Goal: Information Seeking & Learning: Find specific fact

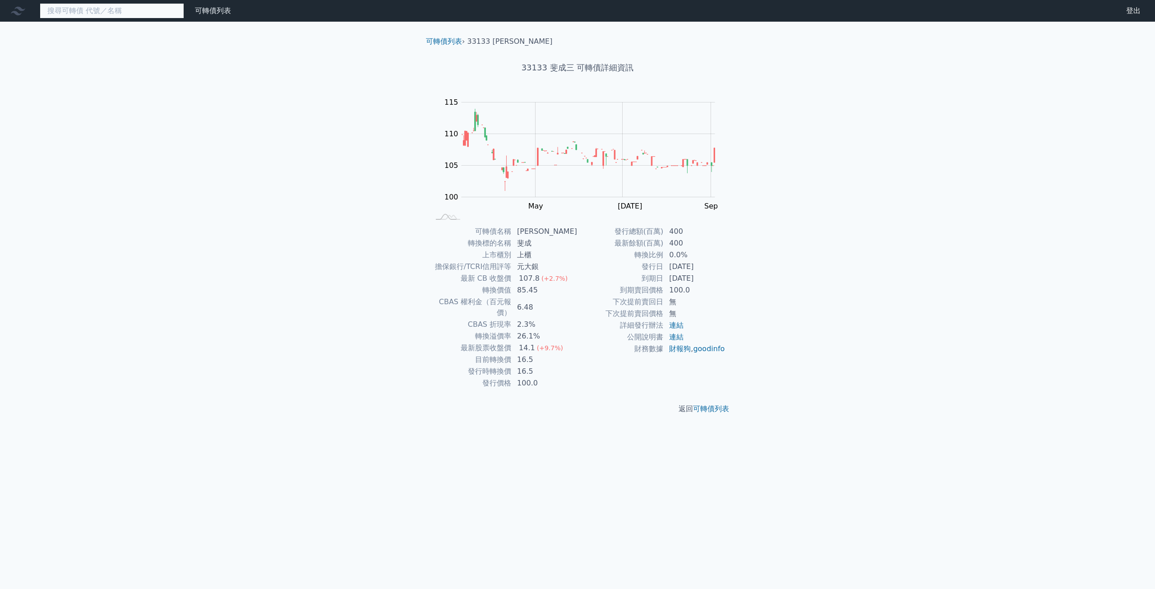
click at [125, 6] on input at bounding box center [112, 10] width 144 height 15
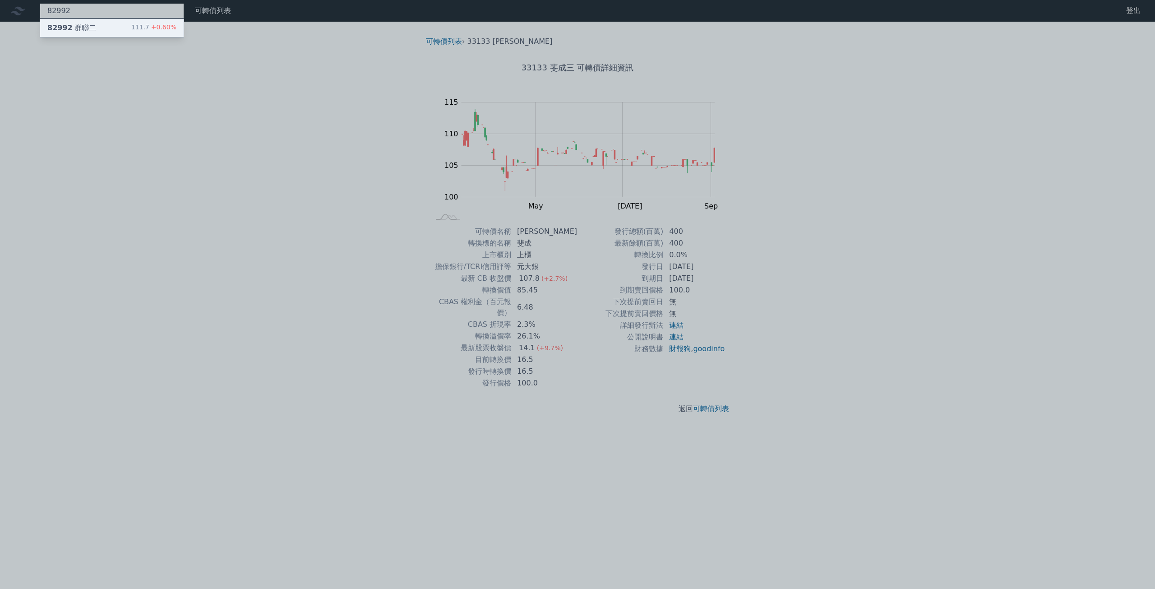
type input "82992"
click at [126, 29] on div "82992 群聯二 111.7 +0.60%" at bounding box center [111, 28] width 143 height 18
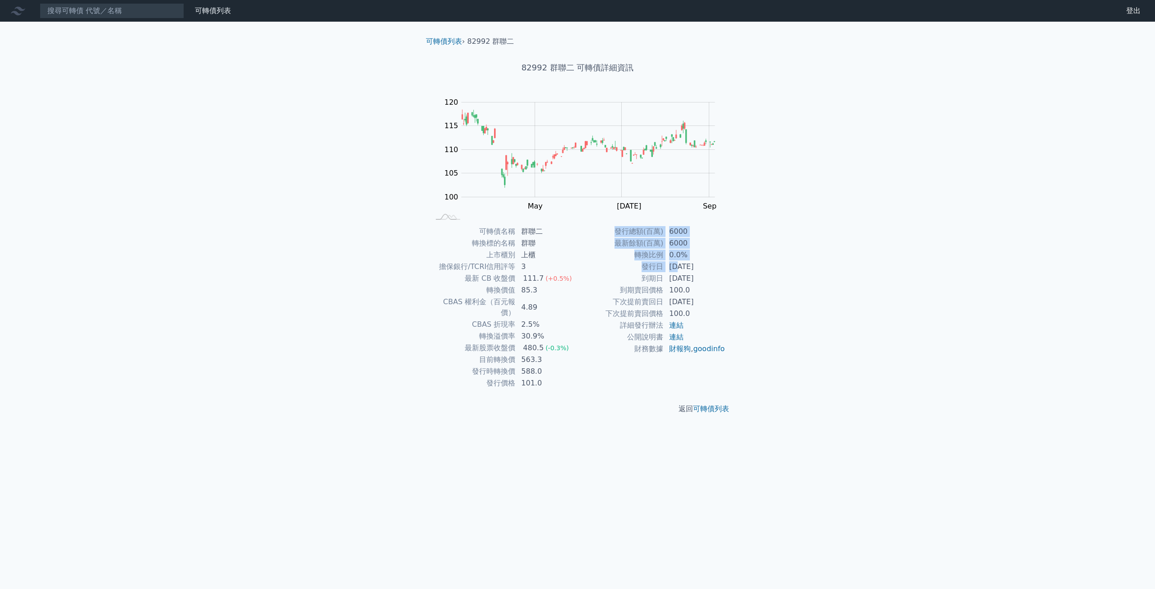
click at [727, 295] on div "可轉債名稱 群聯二 轉換標的名稱 群聯 上市櫃別 上櫃 擔保銀行/TCRI信用評等 3 最新 CB 收盤價 111.7 (+0.5%) 轉換價值 85.3 C…" at bounding box center [578, 307] width 318 height 163
click at [102, 18] on input at bounding box center [112, 10] width 144 height 15
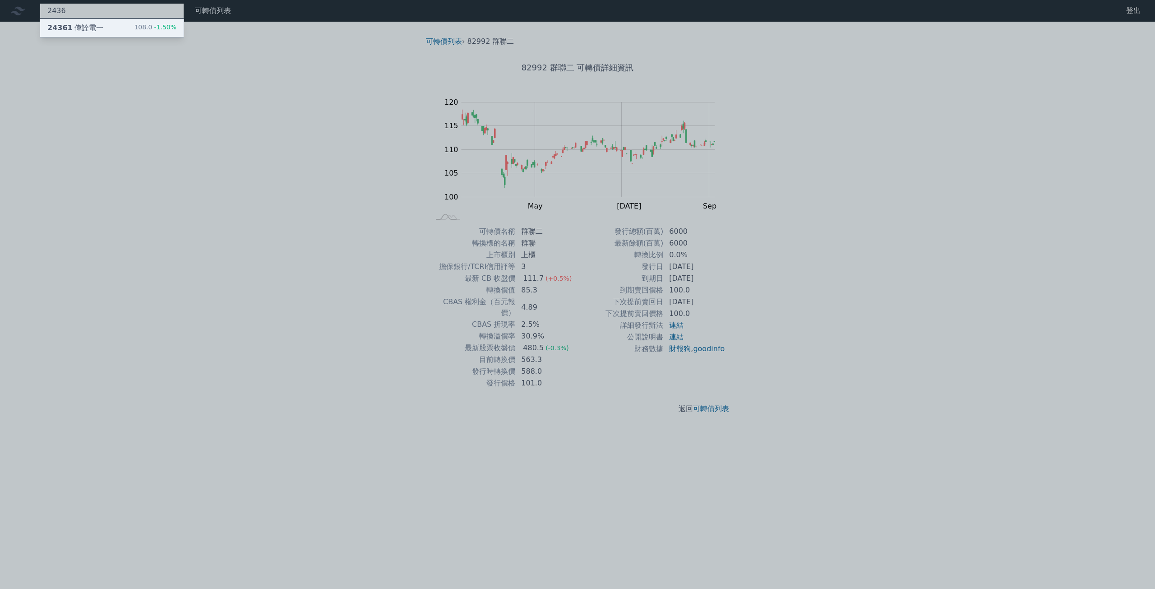
type input "2436"
click at [114, 26] on div "24361 偉詮電一 108.0 -1.50%" at bounding box center [111, 28] width 143 height 18
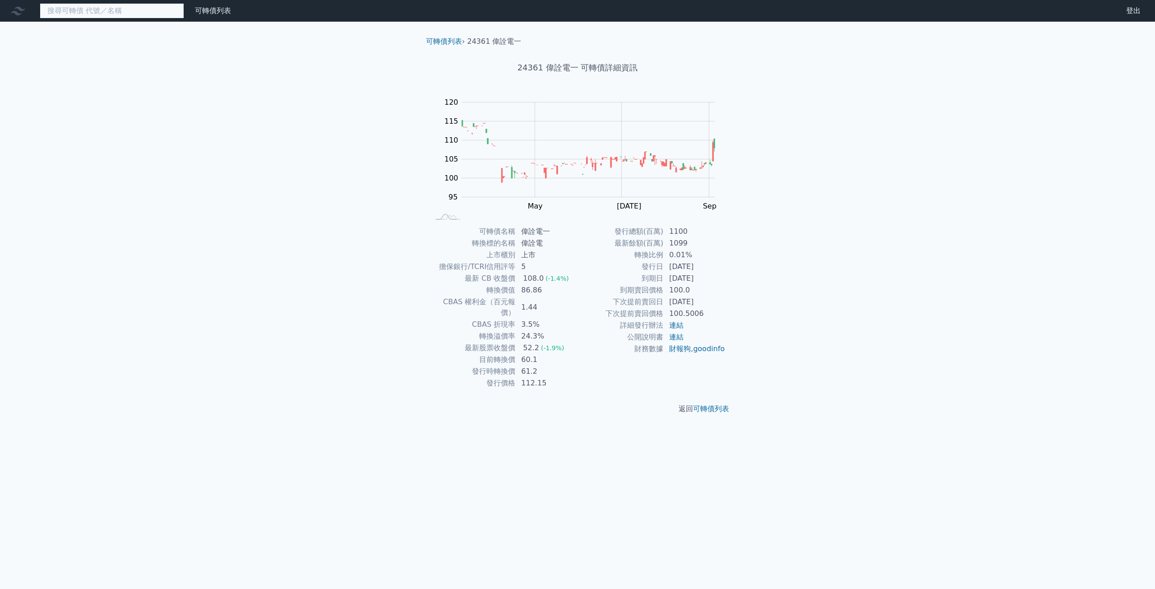
click at [89, 12] on input at bounding box center [112, 10] width 144 height 15
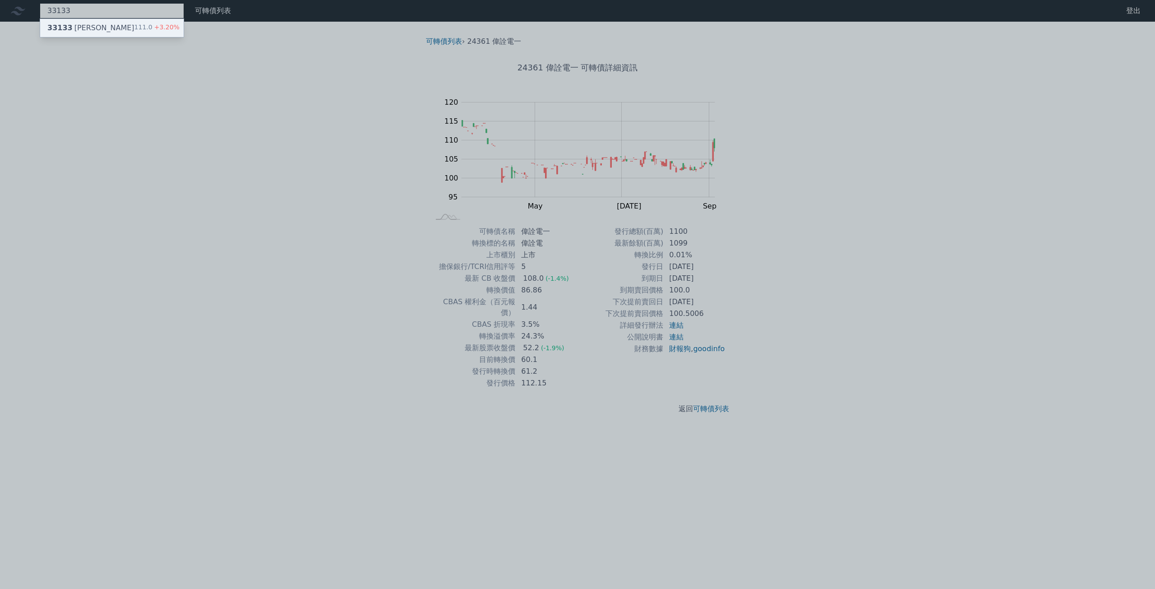
type input "33133"
click at [101, 25] on div "33133 斐成三 111.0 +3.20%" at bounding box center [111, 28] width 143 height 18
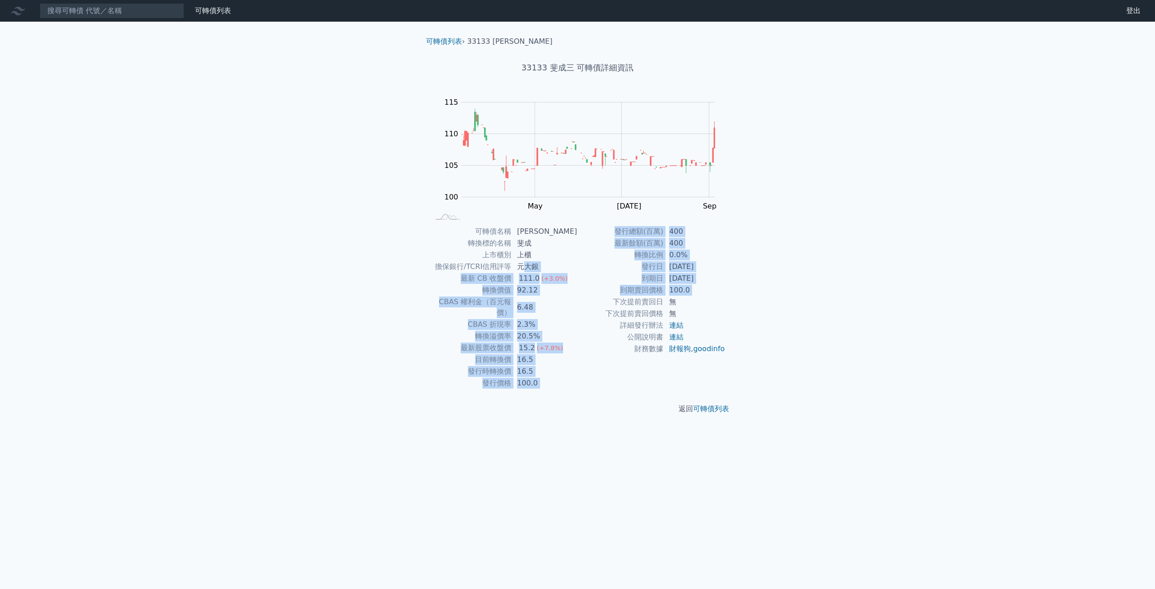
drag, startPoint x: 528, startPoint y: 265, endPoint x: 607, endPoint y: 299, distance: 86.2
click at [607, 299] on div "可轉債名稱 斐成三 轉換標的名稱 斐成 上市櫃別 上櫃 擔保銀行/TCRI信用評等 元大銀 最新 CB 收盤價 111.0 (+3.0%) 轉換價值 92.1…" at bounding box center [578, 307] width 318 height 163
click at [607, 299] on td "下次提前賣回日" at bounding box center [620, 302] width 86 height 12
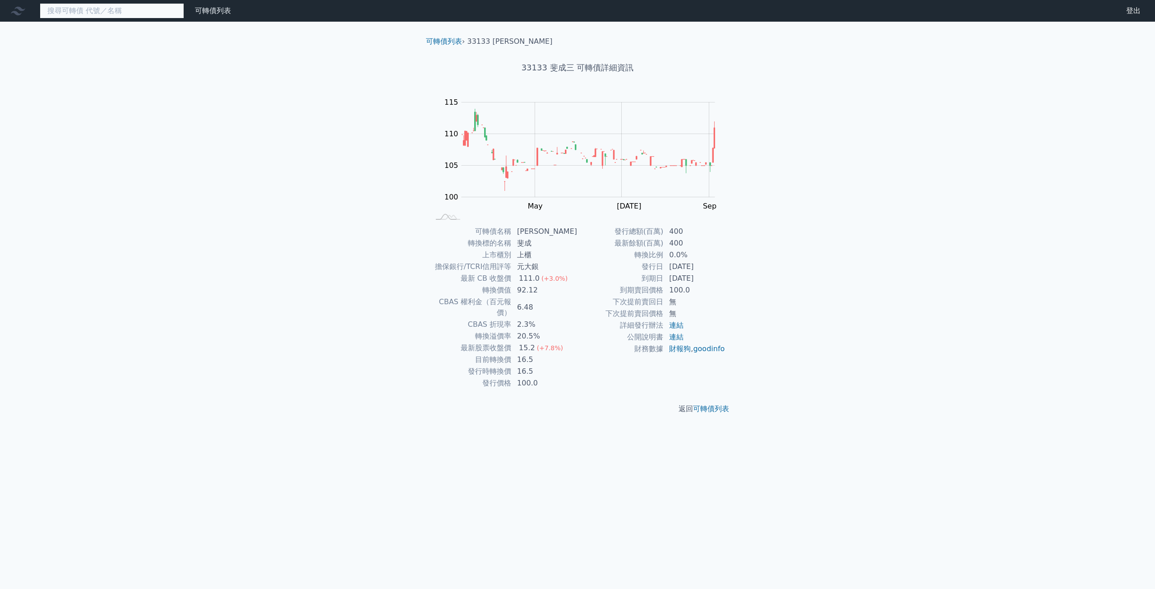
click at [73, 17] on input at bounding box center [112, 10] width 144 height 15
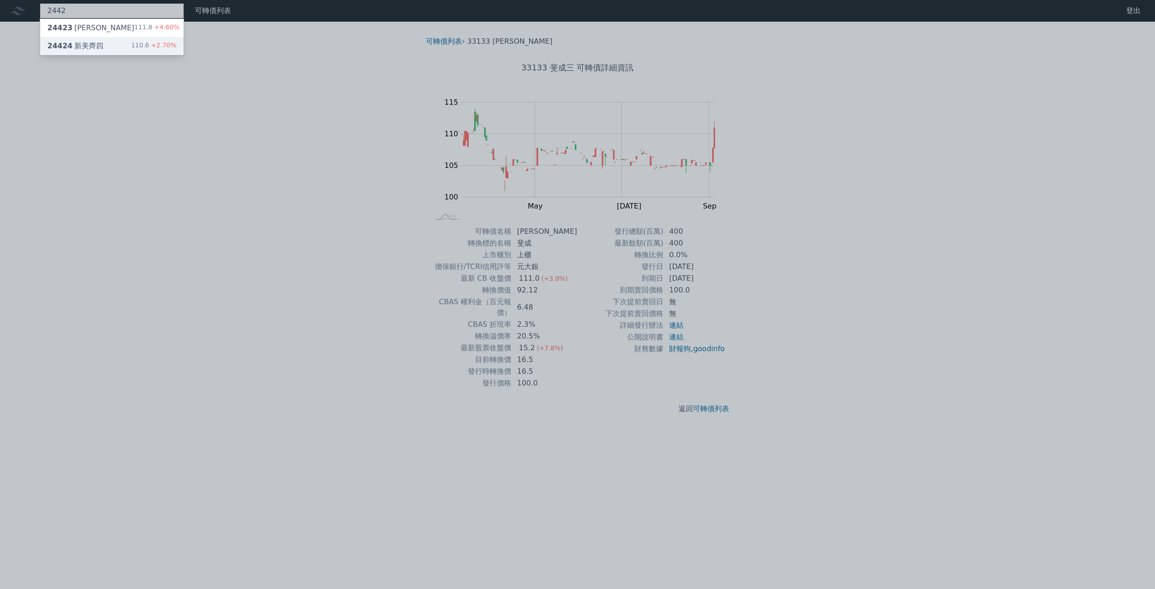
type input "2442"
click at [103, 46] on div "24424 新美齊四 110.6 +2.70%" at bounding box center [111, 46] width 143 height 18
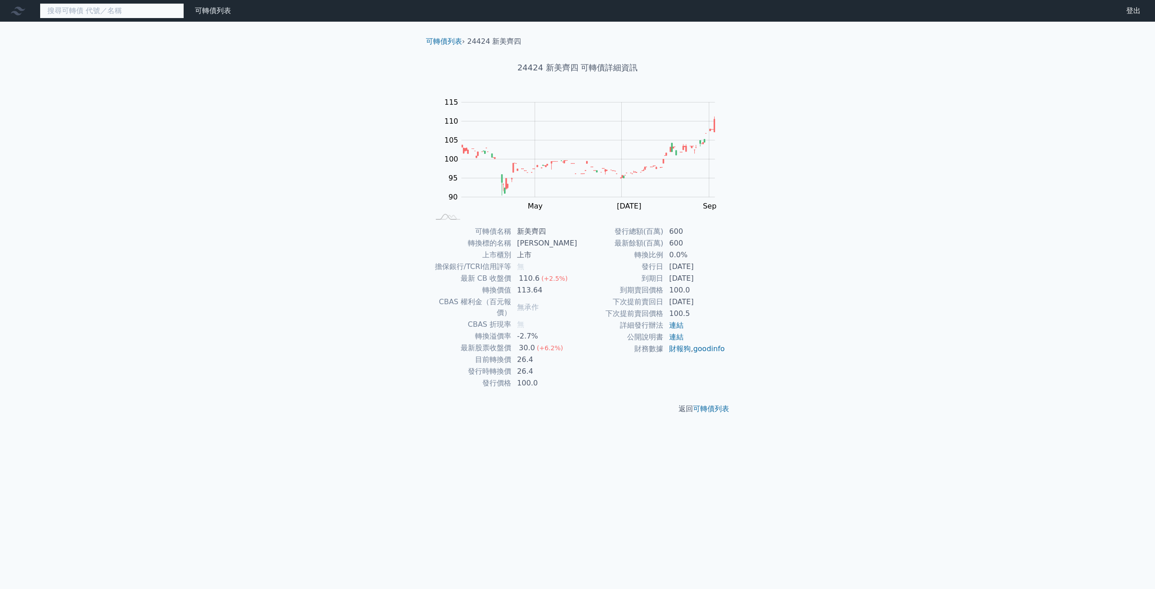
click at [121, 14] on input at bounding box center [112, 10] width 144 height 15
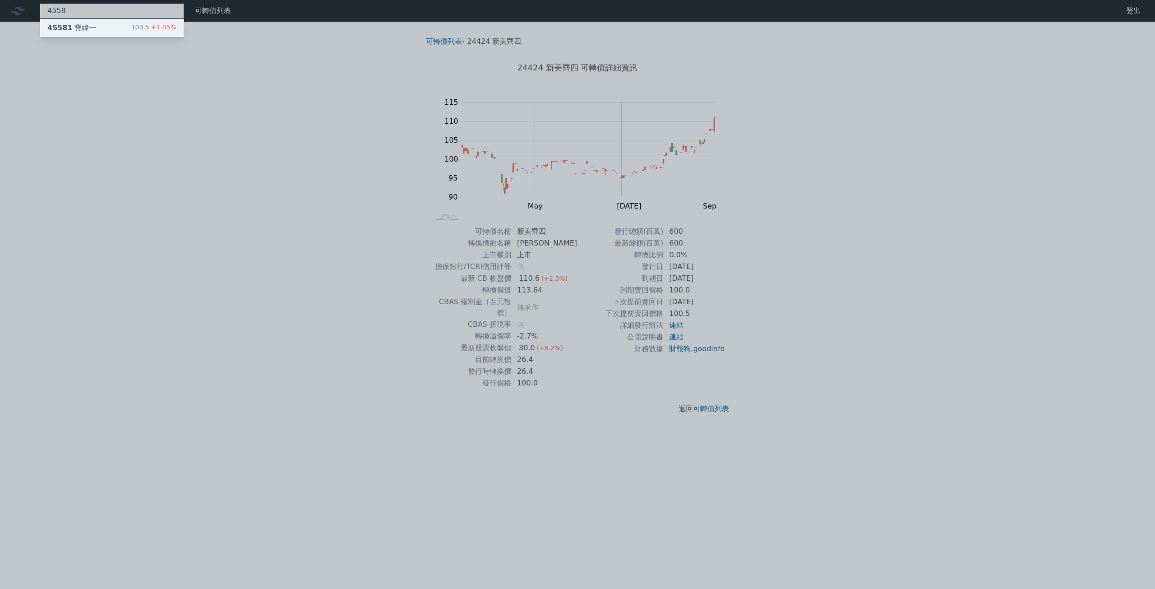
type input "4558"
click at [124, 20] on div "45581 寶緯一 103.5 +1.05%" at bounding box center [111, 28] width 143 height 18
